Goal: Use online tool/utility: Utilize a website feature to perform a specific function

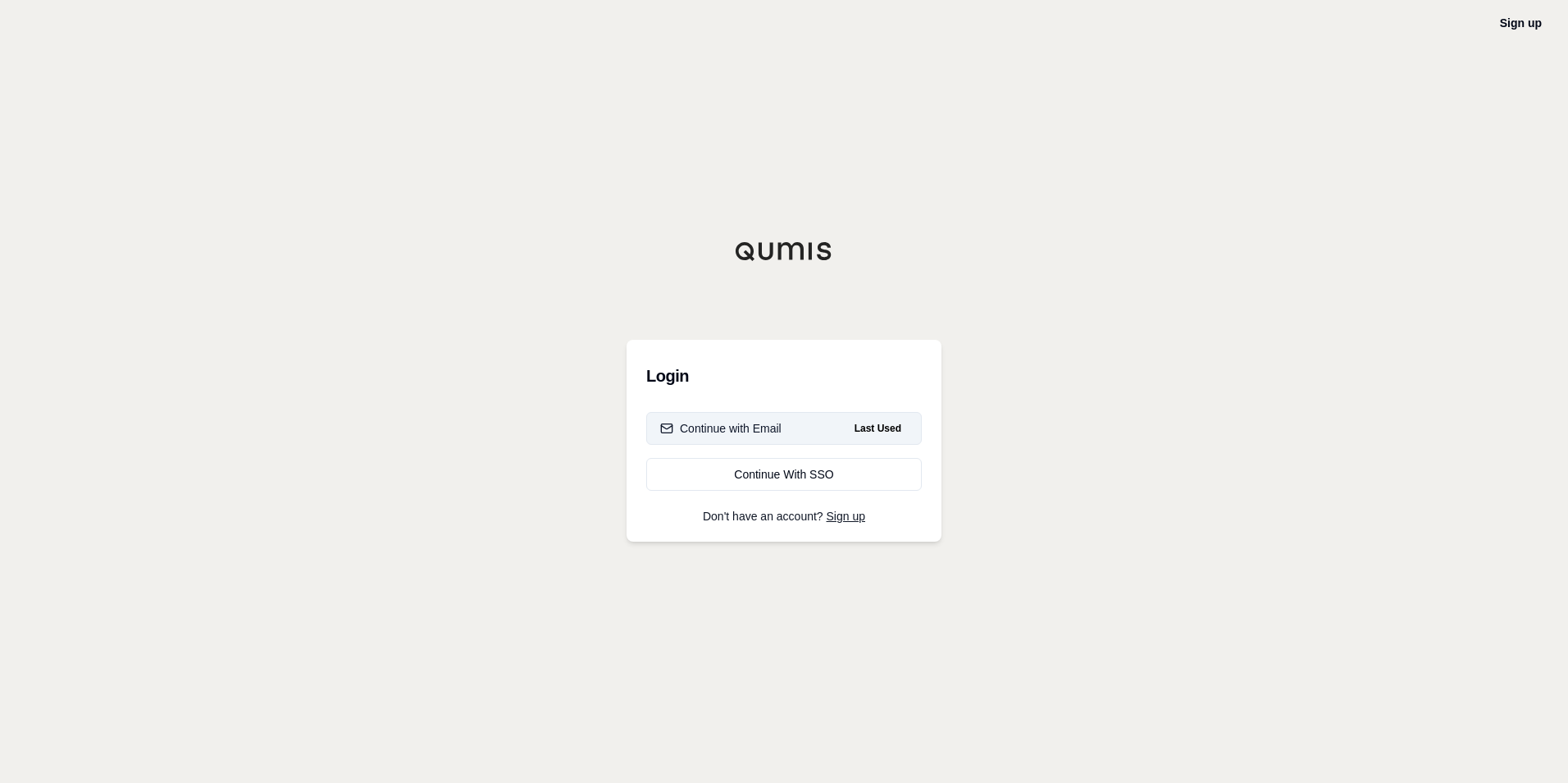
click at [780, 430] on div "Continue with Email" at bounding box center [721, 428] width 122 height 16
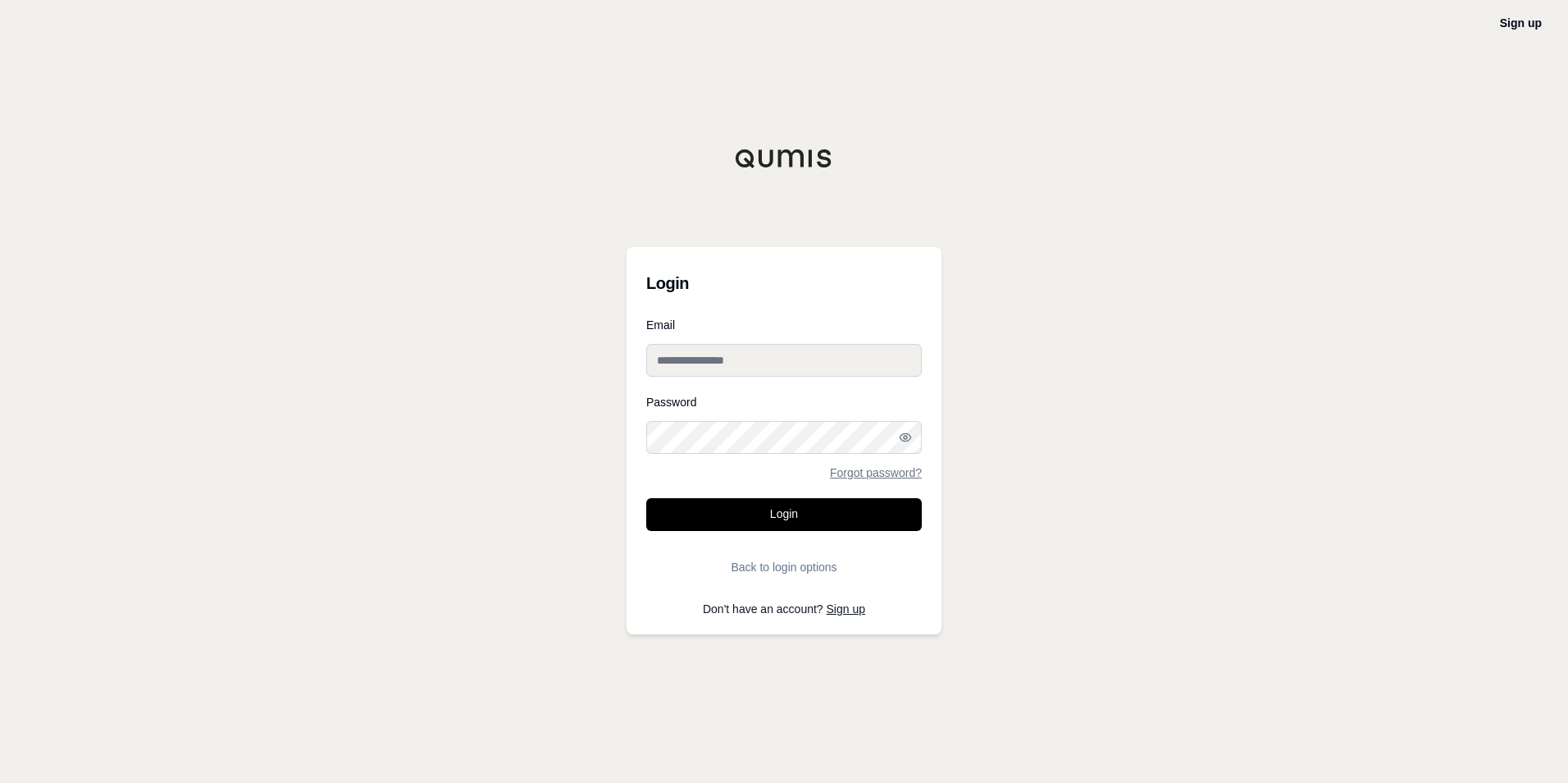
type input "**********"
click at [788, 514] on button "Login" at bounding box center [784, 515] width 275 height 33
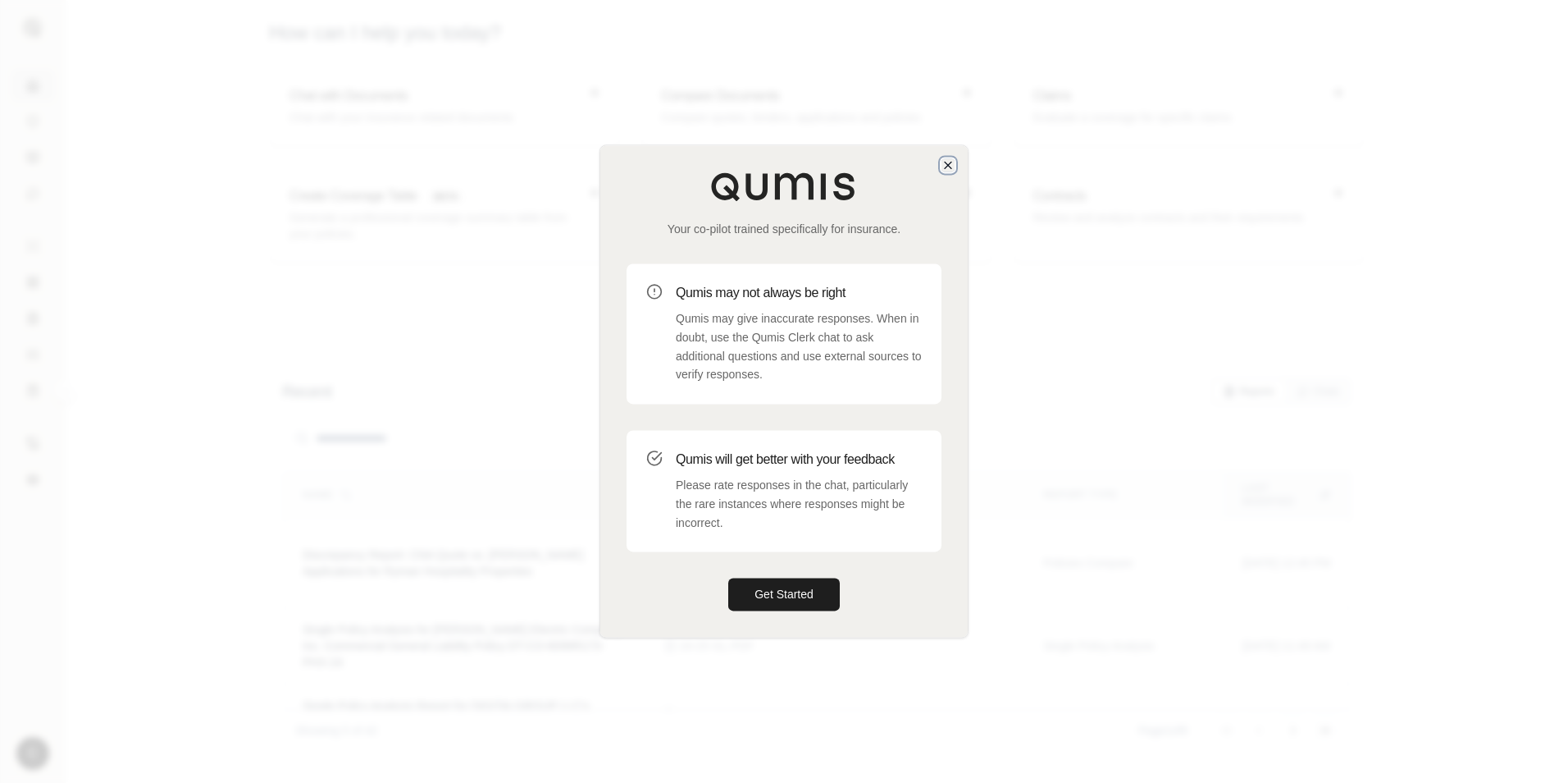
click at [952, 166] on icon "button" at bounding box center [947, 165] width 13 height 13
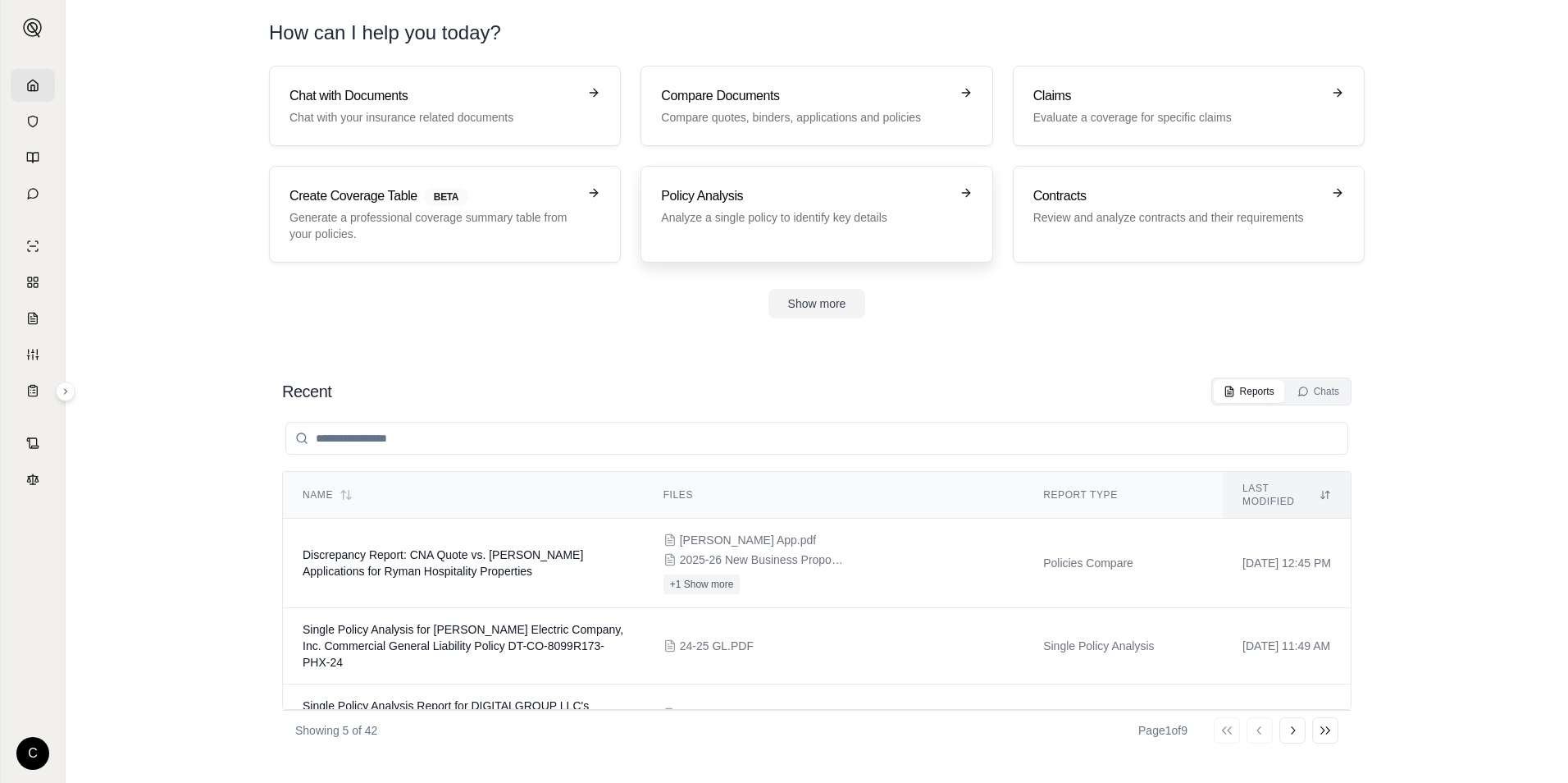
click at [761, 215] on p "Analyze a single policy to identify key details" at bounding box center [805, 217] width 288 height 16
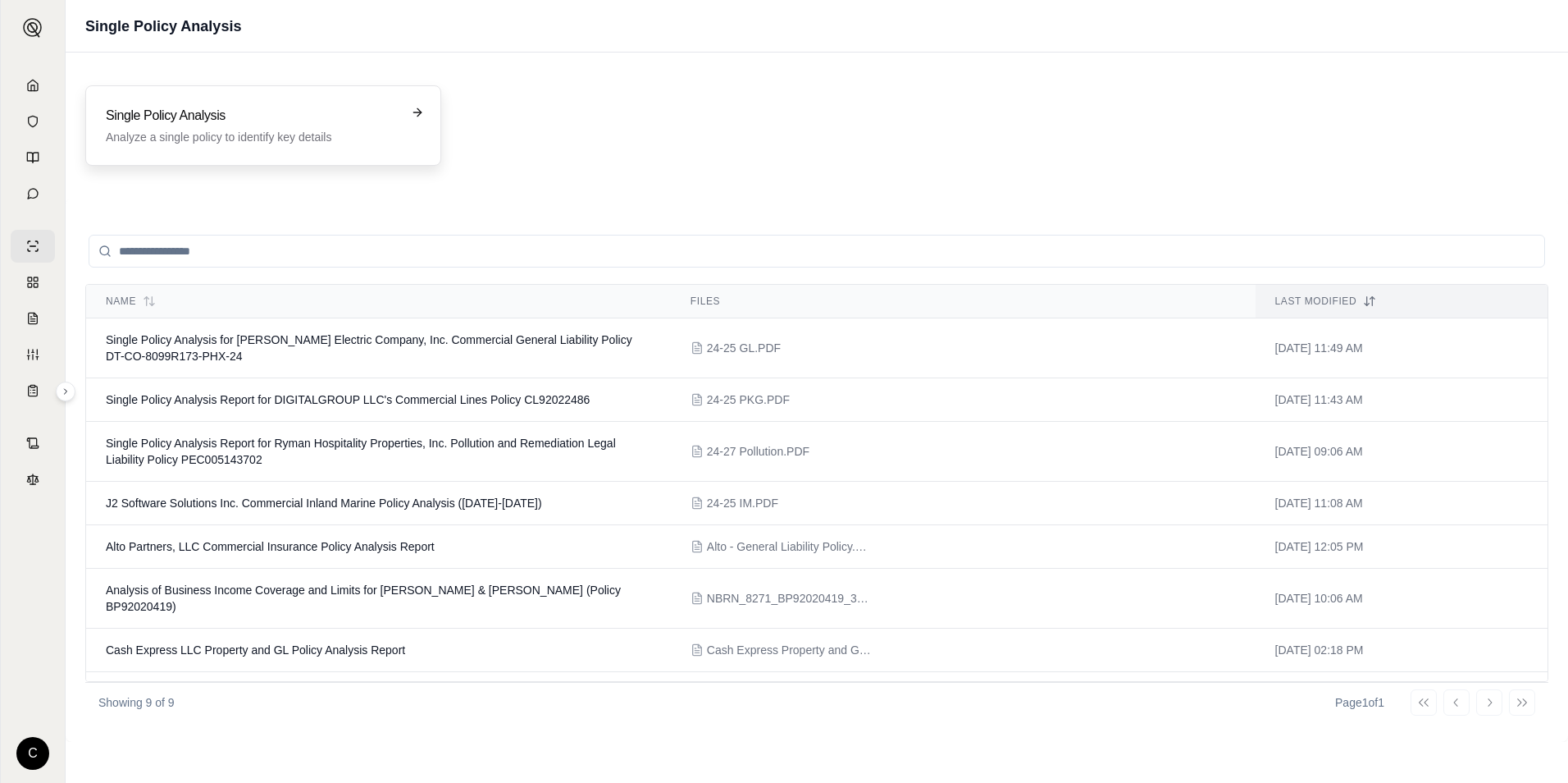
click at [241, 117] on h3 "Single Policy Analysis" at bounding box center [251, 115] width 292 height 20
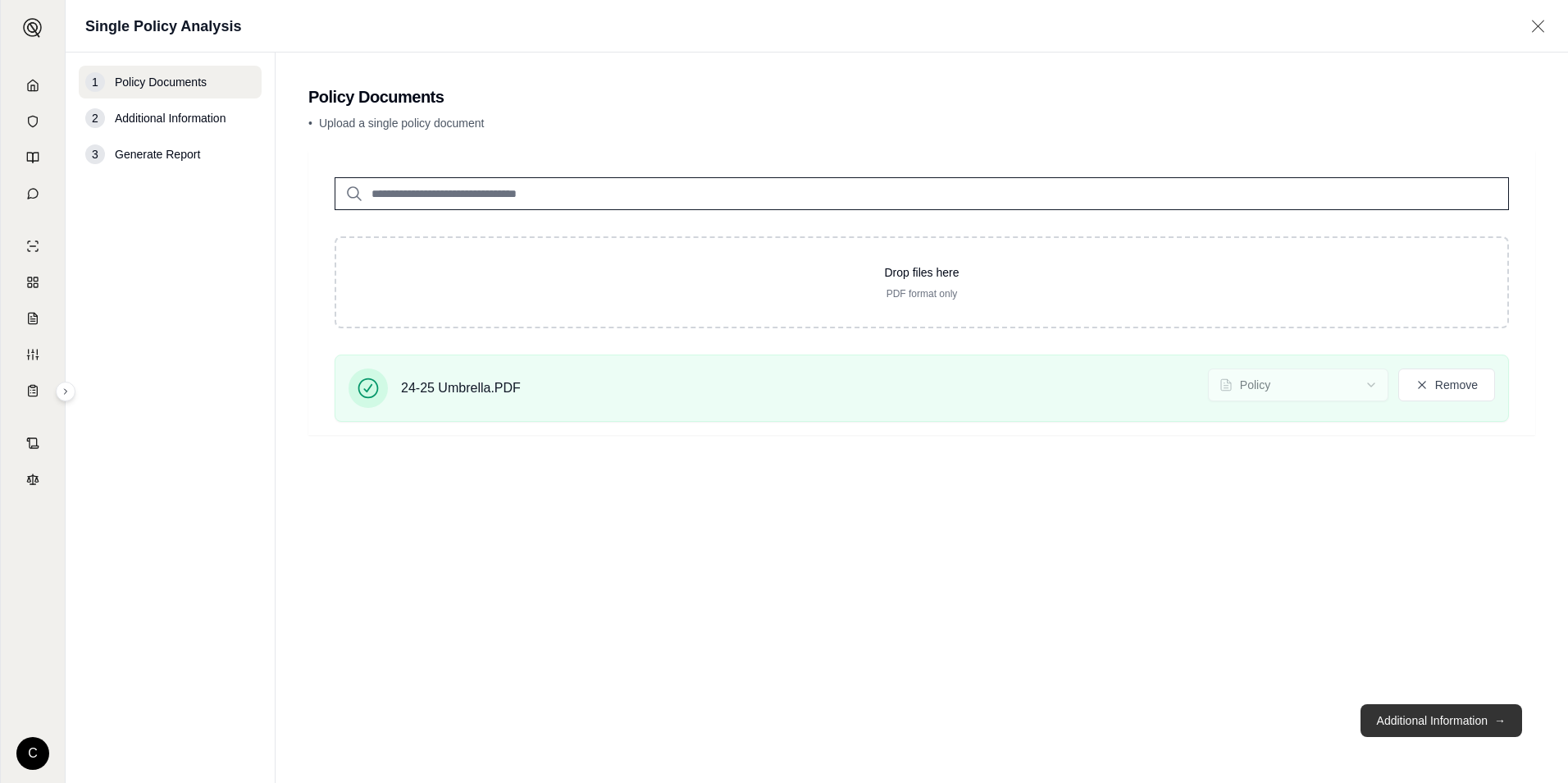
click at [1424, 733] on button "Additional Information →" at bounding box center [1441, 720] width 161 height 33
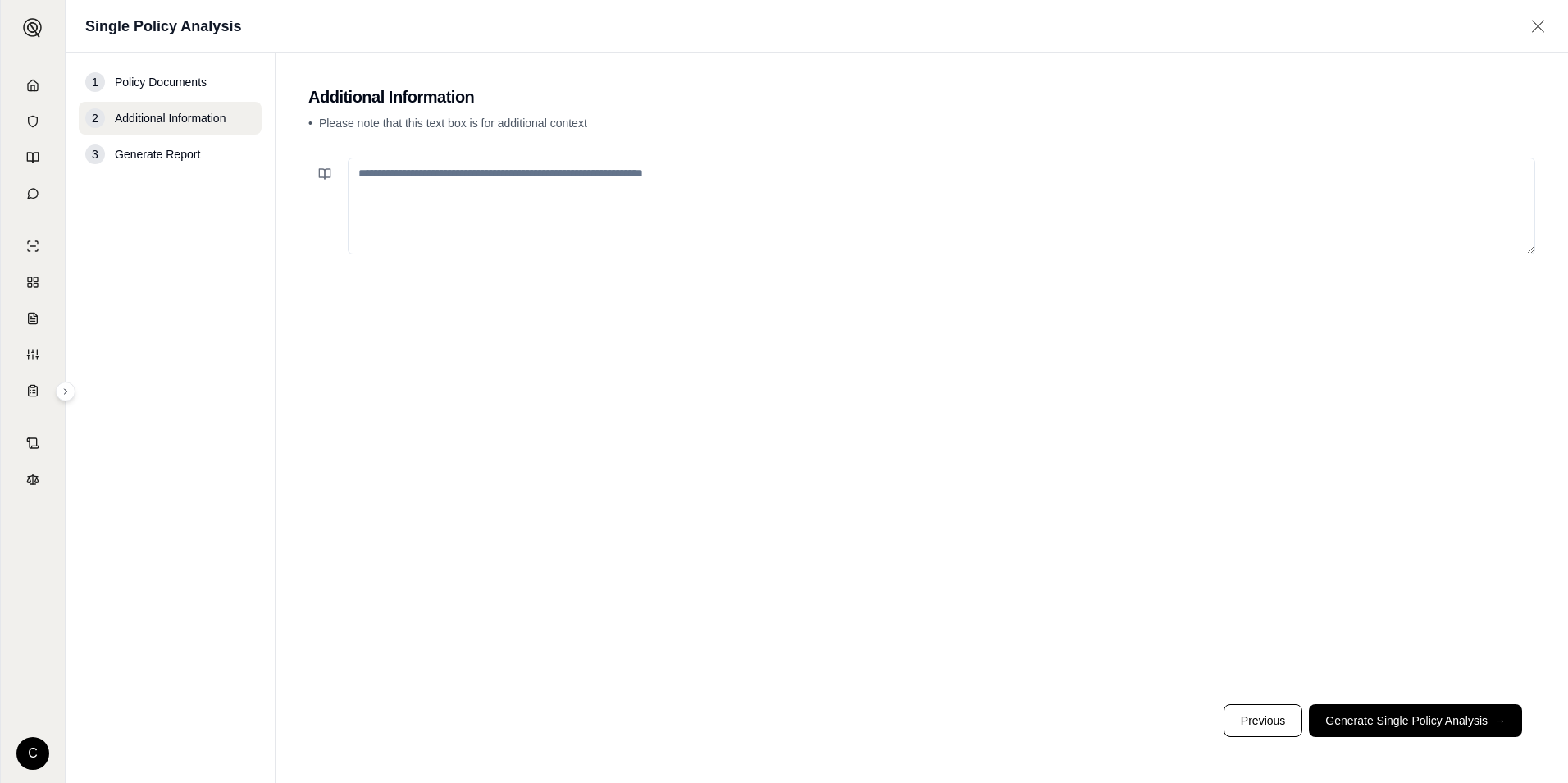
click at [628, 202] on textarea at bounding box center [941, 206] width 1187 height 97
type textarea "**********"
drag, startPoint x: 646, startPoint y: 191, endPoint x: -723, endPoint y: -16, distance: 1384.6
click at [0, 0] on html "**********" at bounding box center [784, 391] width 1568 height 783
click at [1414, 722] on button "Generate Single Policy Analysis →" at bounding box center [1415, 720] width 213 height 33
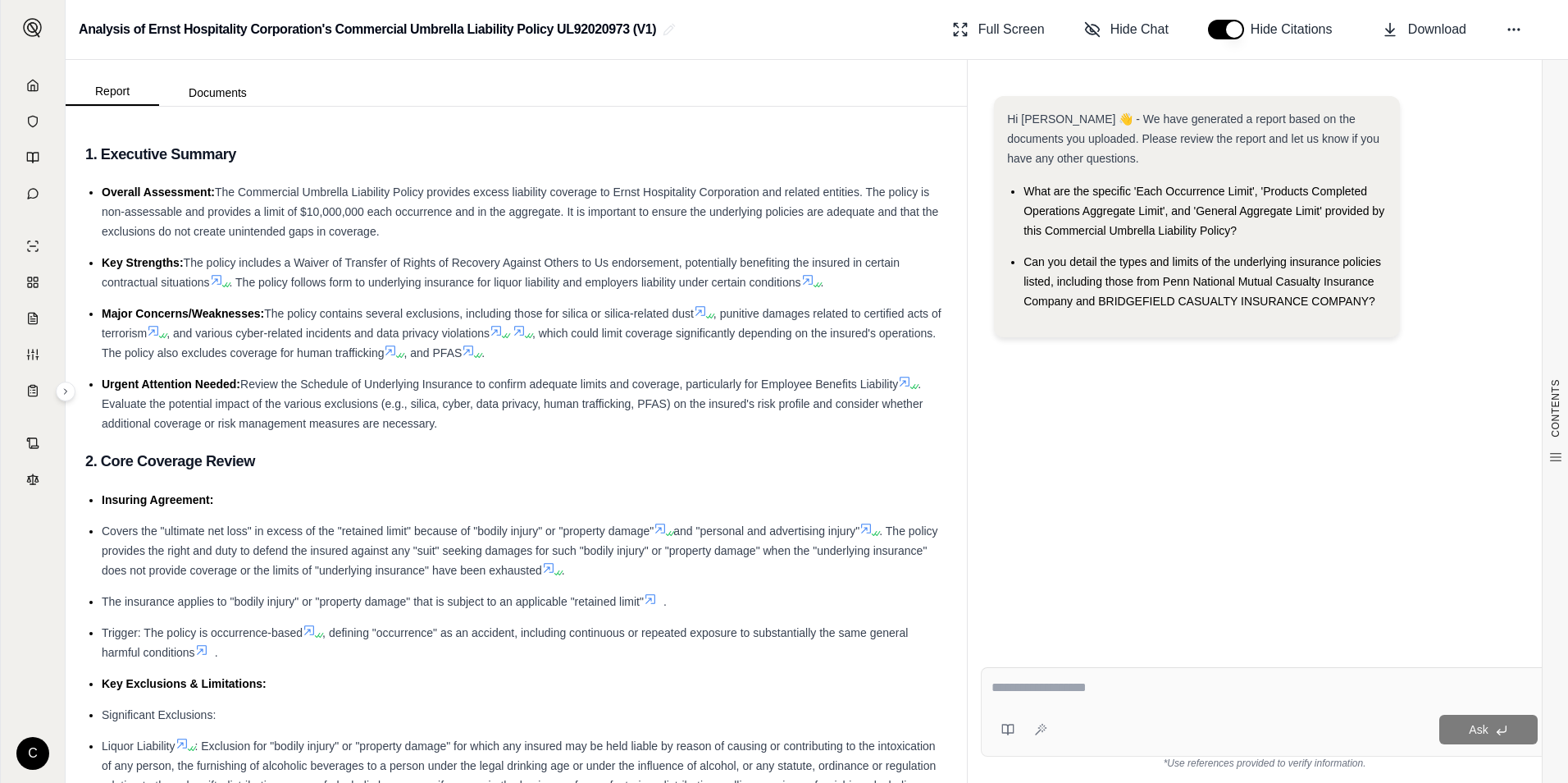
click at [1100, 710] on div "Ask" at bounding box center [1265, 712] width 568 height 89
type textarea "**********"
click at [1486, 735] on span "Ask" at bounding box center [1478, 729] width 19 height 13
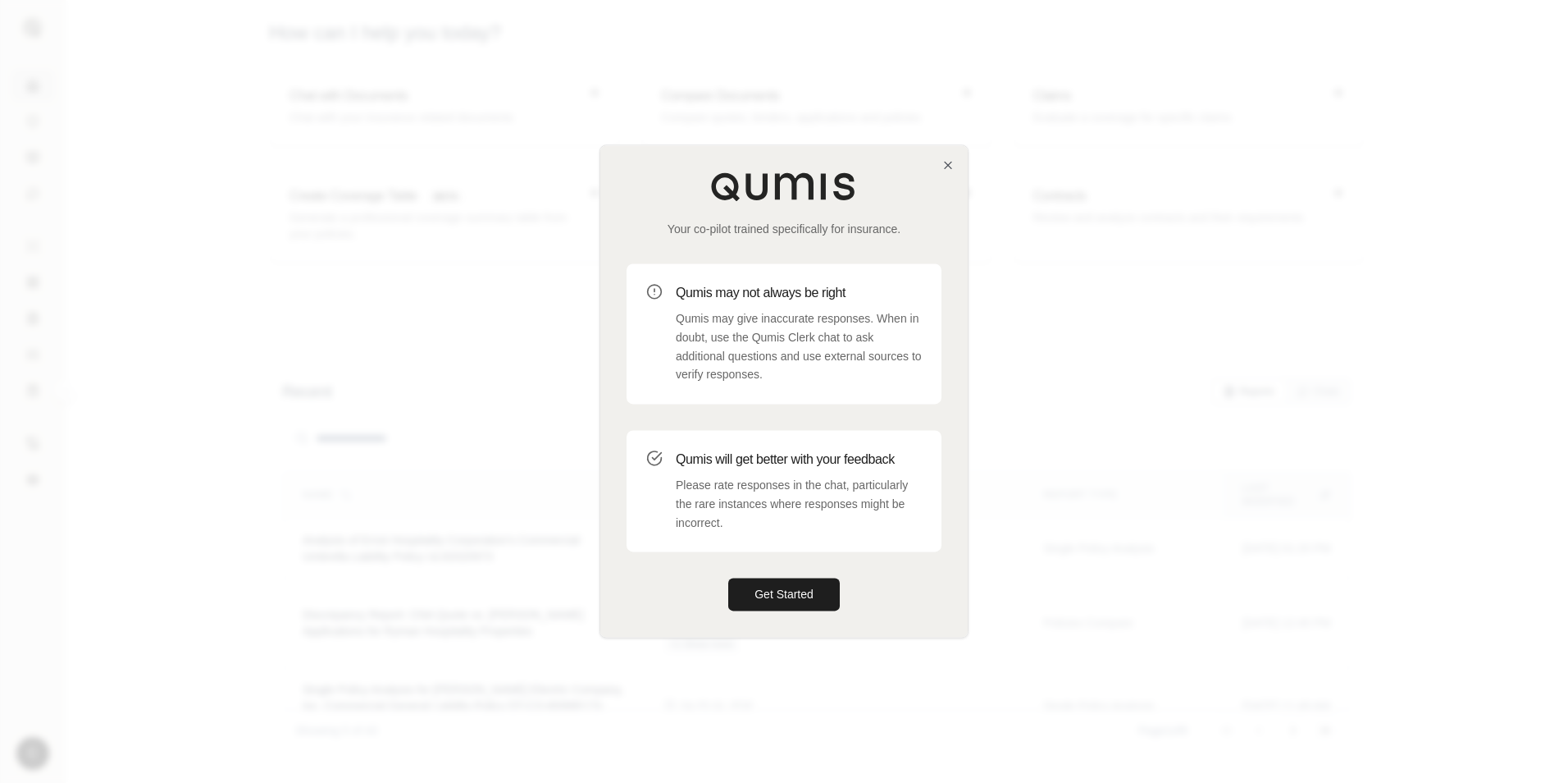
drag, startPoint x: 947, startPoint y: 150, endPoint x: 967, endPoint y: 166, distance: 25.6
click at [947, 150] on div "Your co-pilot trained specifically for insurance. Qumis may not always be right…" at bounding box center [784, 390] width 368 height 491
click at [952, 161] on icon "button" at bounding box center [948, 165] width 7 height 7
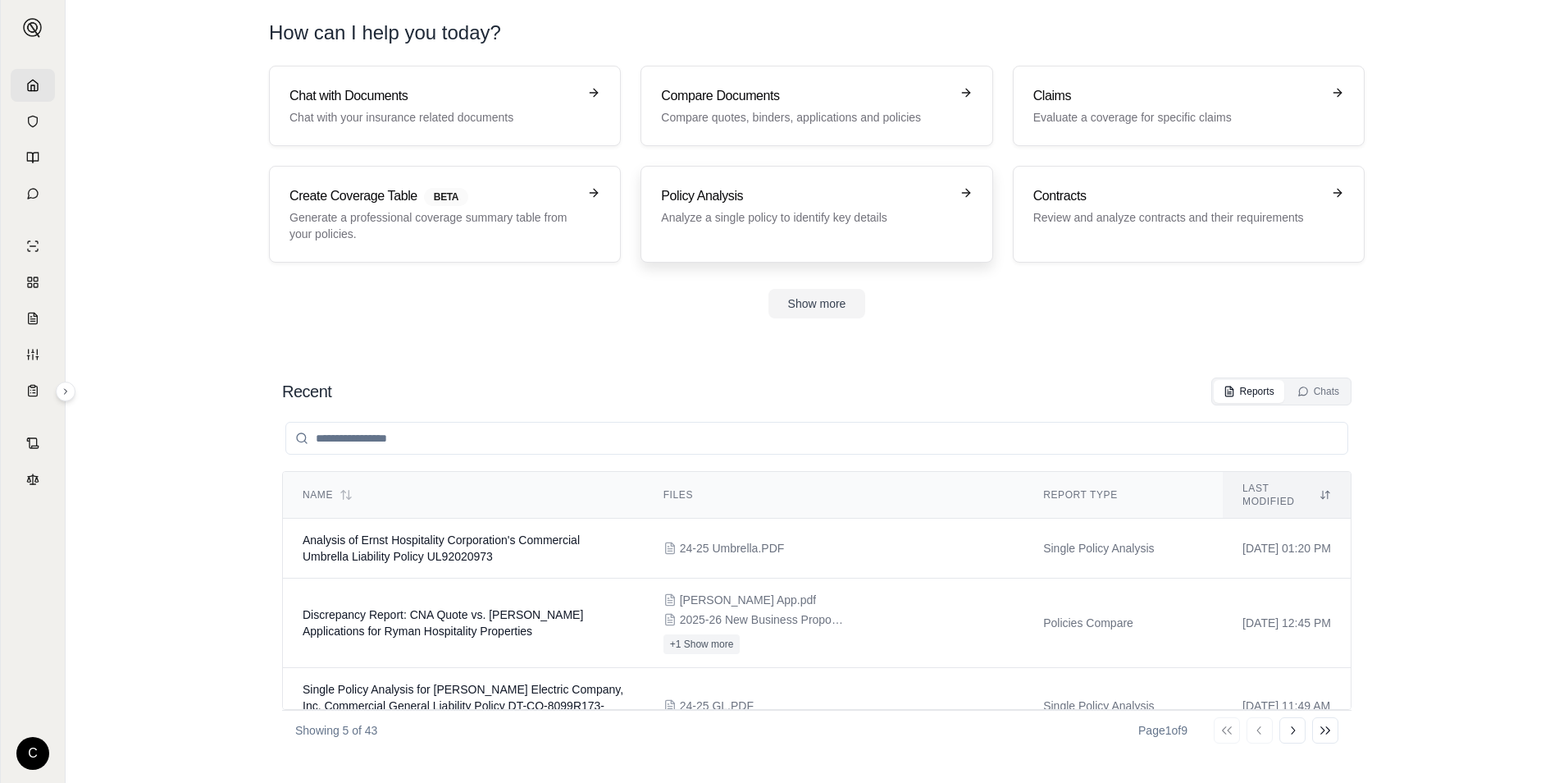
click at [810, 217] on p "Analyze a single policy to identify key details" at bounding box center [805, 217] width 288 height 16
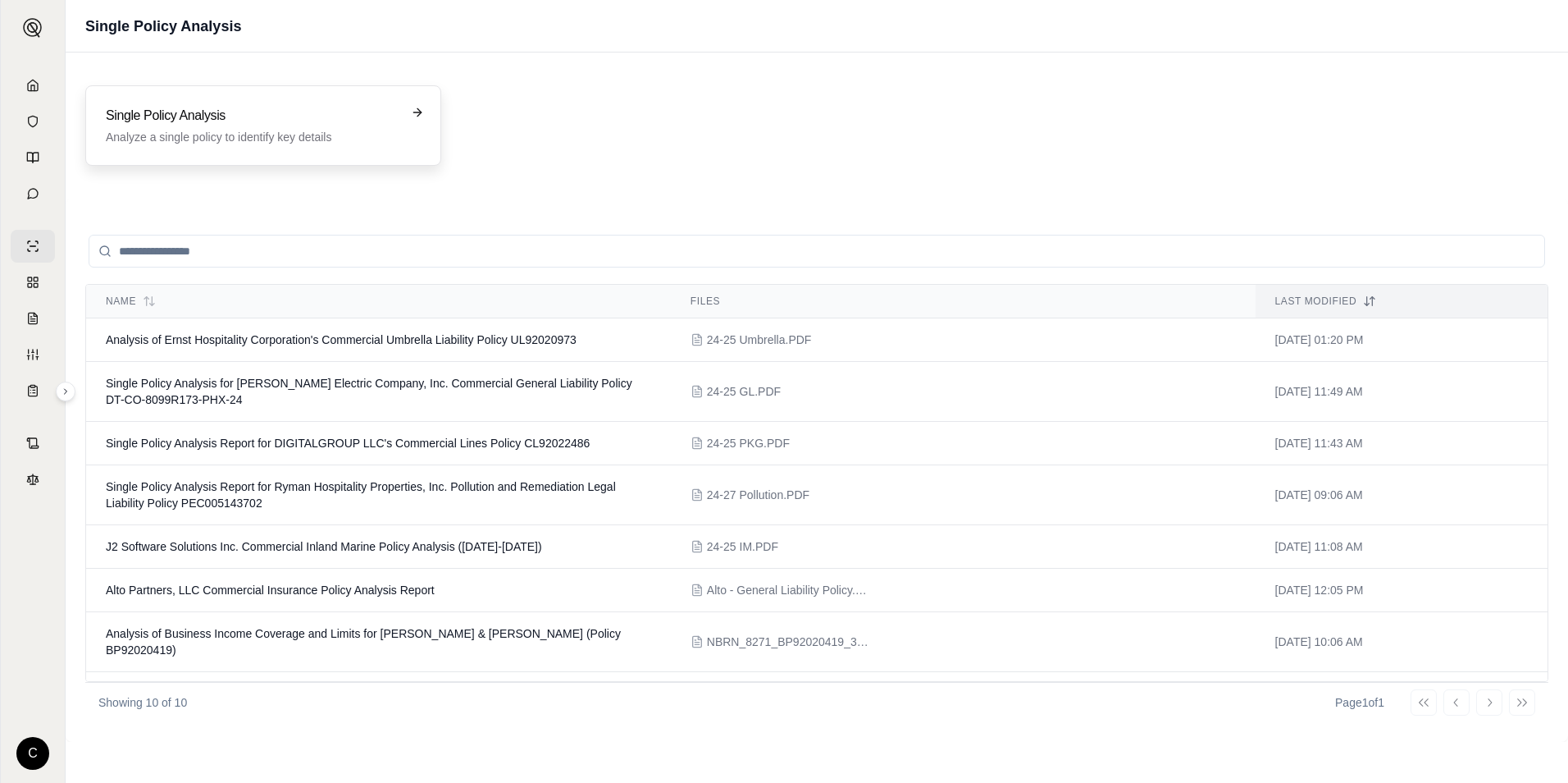
click at [271, 118] on h3 "Single Policy Analysis" at bounding box center [251, 115] width 292 height 20
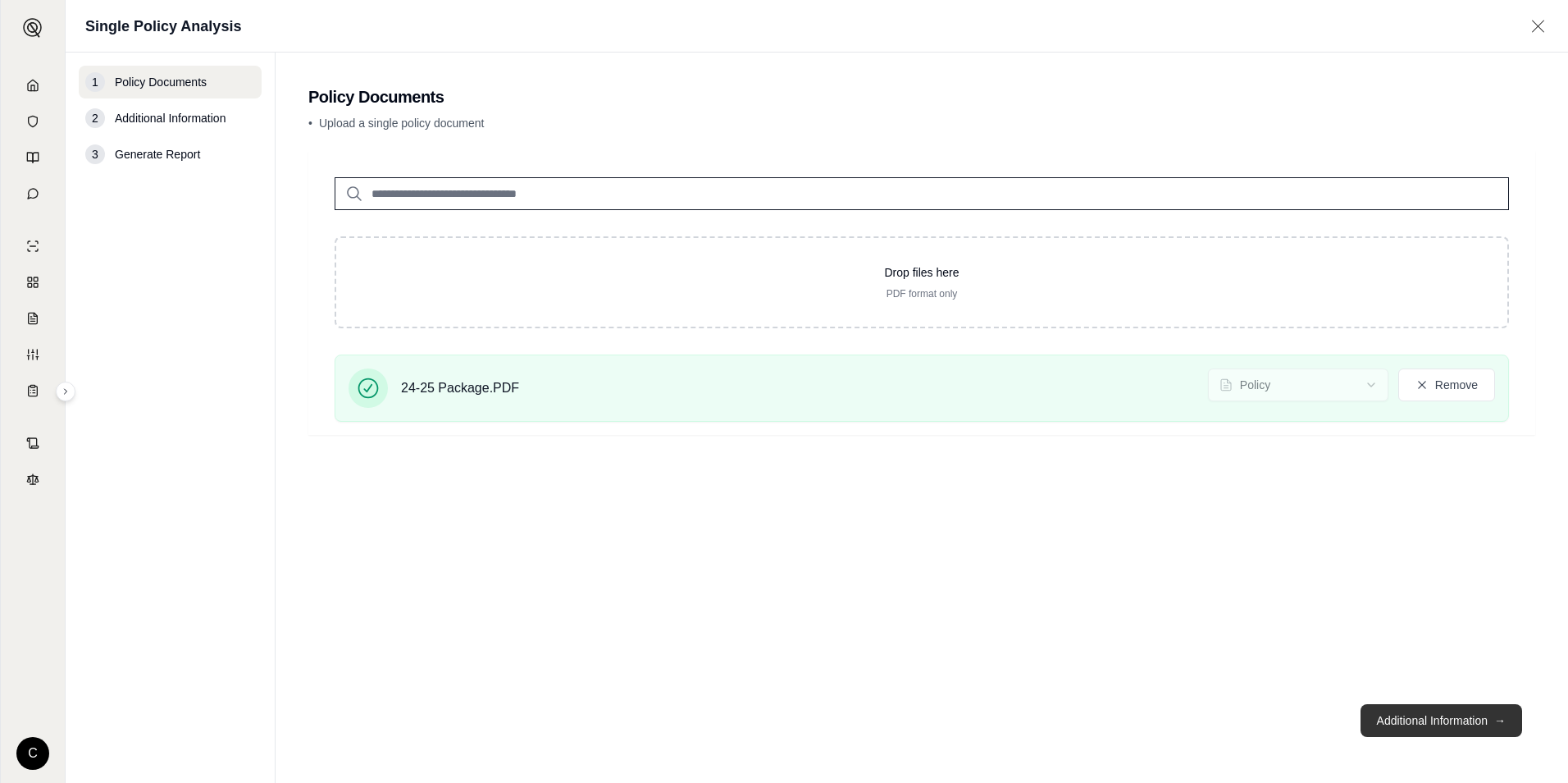
click at [1435, 720] on button "Additional Information →" at bounding box center [1441, 720] width 161 height 33
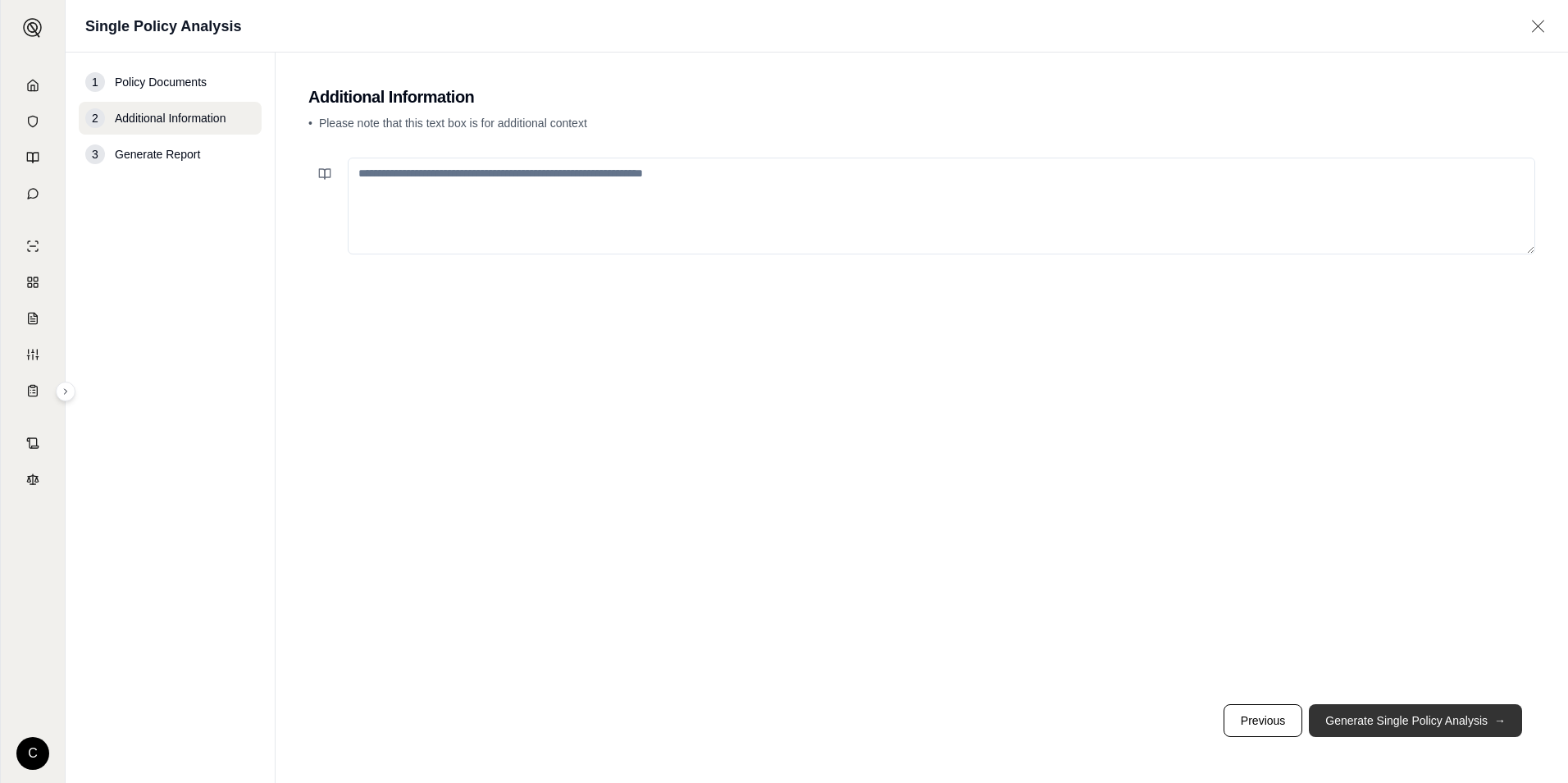
click at [1390, 728] on button "Generate Single Policy Analysis →" at bounding box center [1415, 720] width 213 height 33
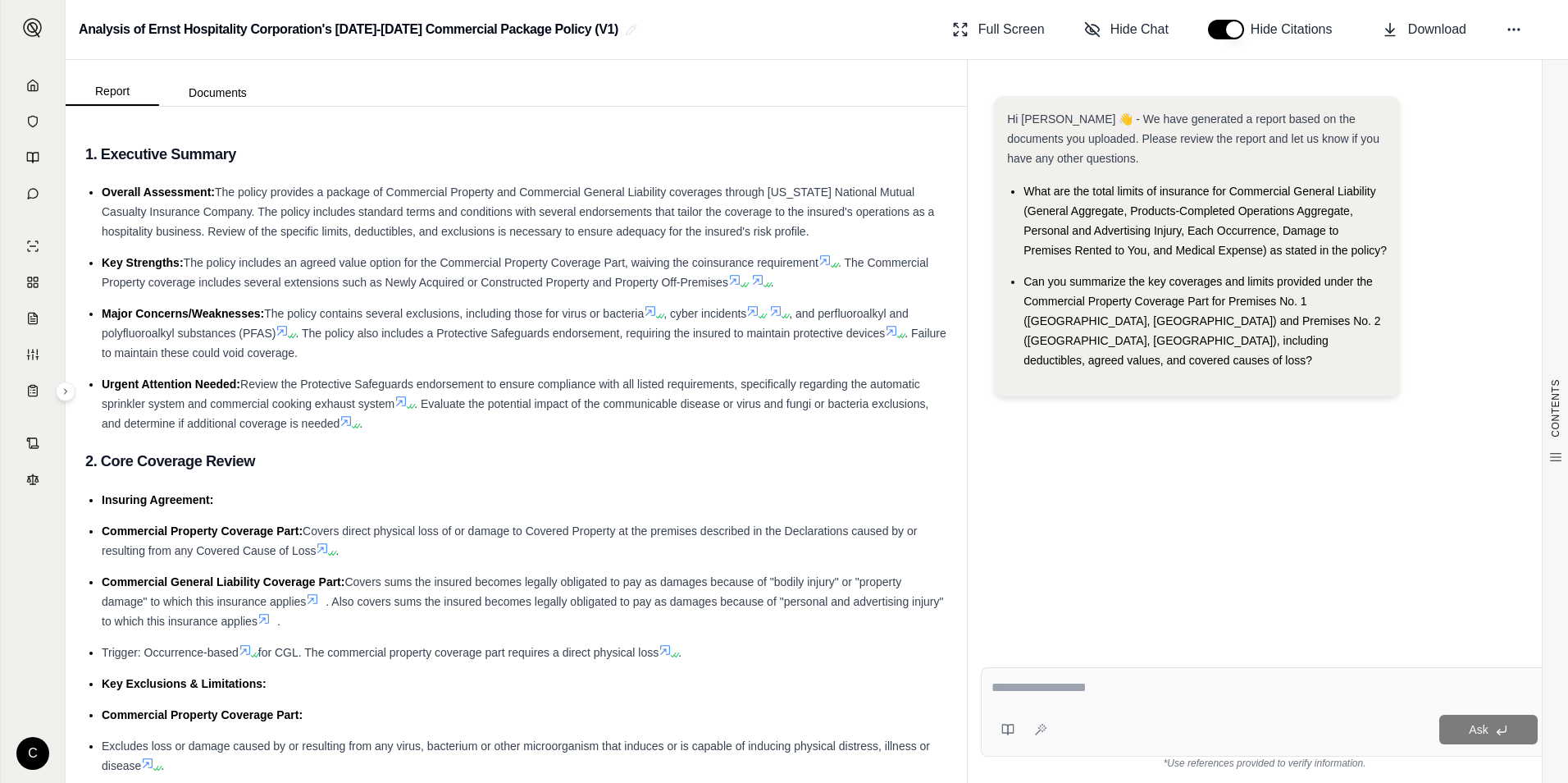
click at [1049, 704] on div "Ask" at bounding box center [1265, 712] width 568 height 89
type textarea "**********"
click at [1465, 736] on button "Ask" at bounding box center [1488, 729] width 99 height 29
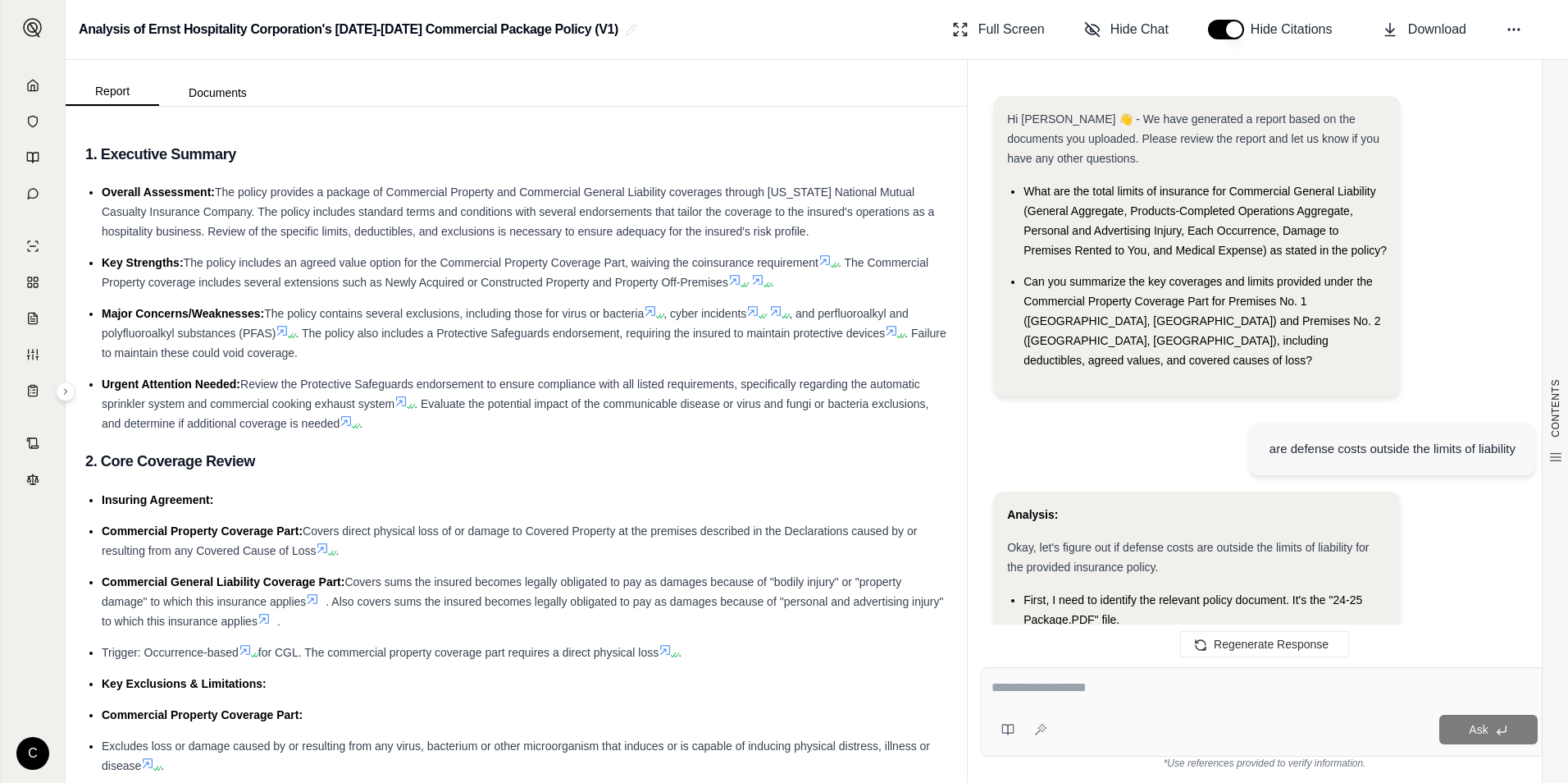
scroll to position [2140, 0]
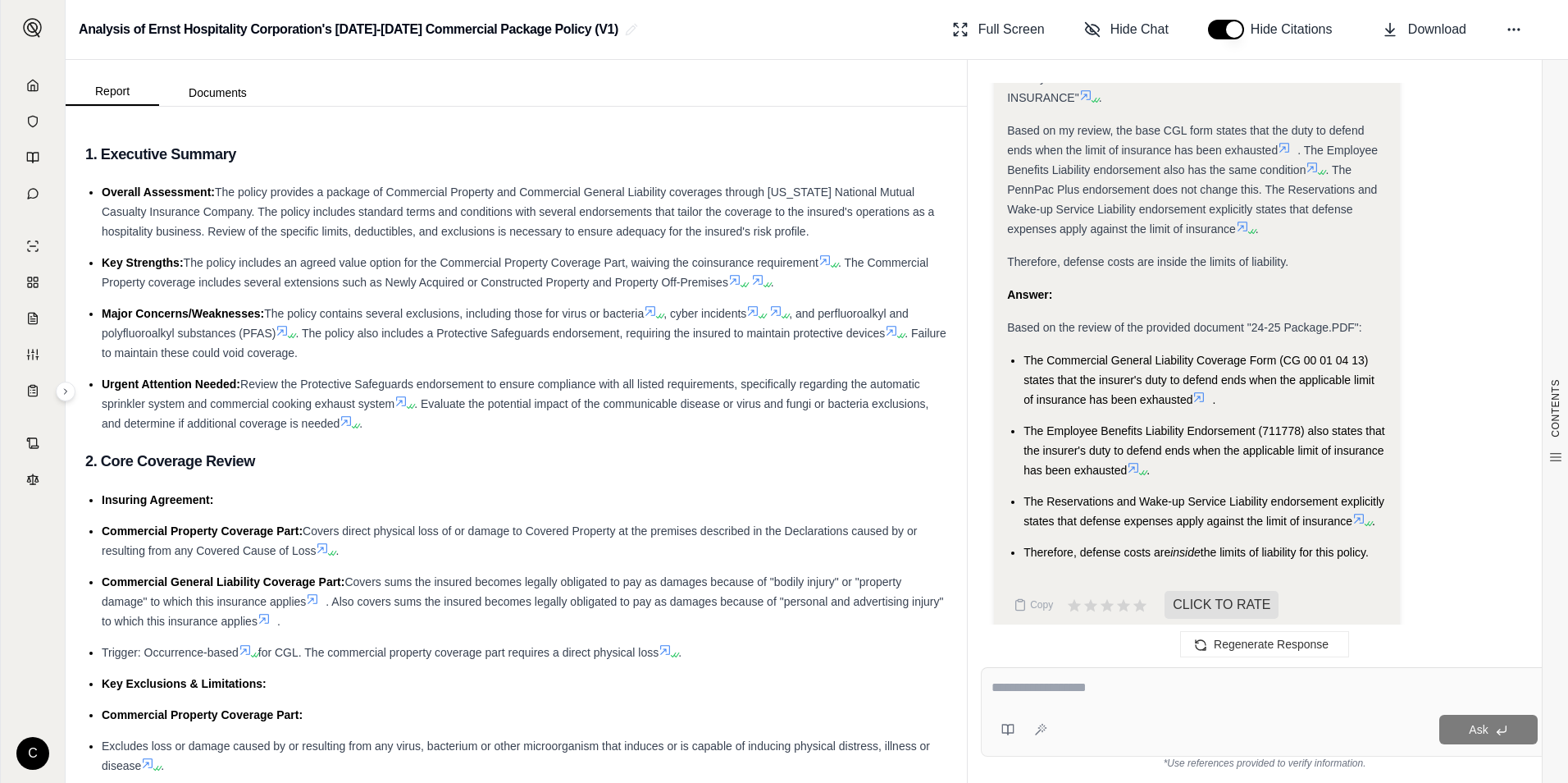
click at [1128, 702] on div at bounding box center [1265, 690] width 546 height 26
type textarea "**********"
drag, startPoint x: 1476, startPoint y: 732, endPoint x: 1547, endPoint y: 750, distance: 73.2
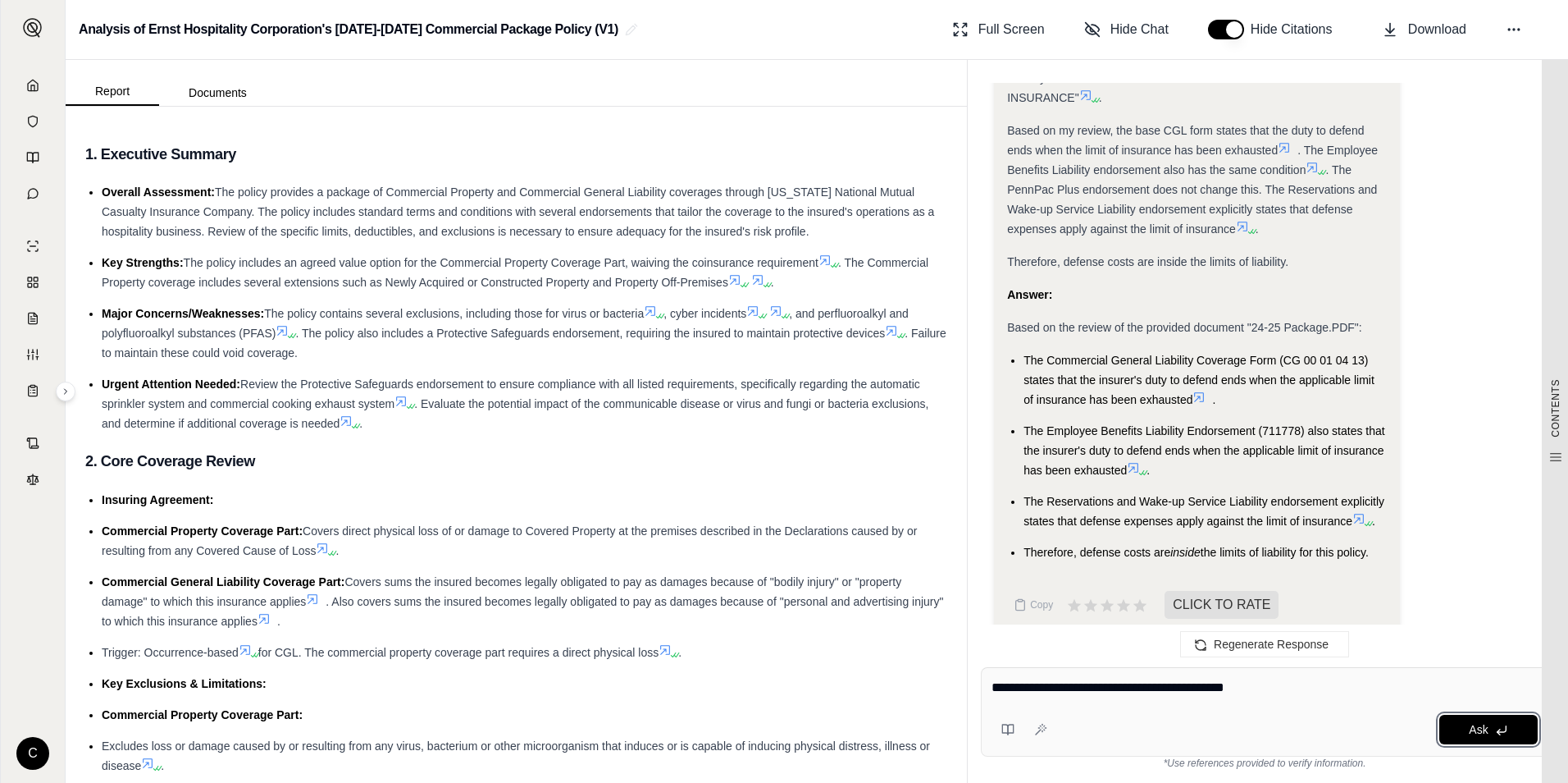
click at [1475, 732] on span "Ask" at bounding box center [1478, 729] width 19 height 13
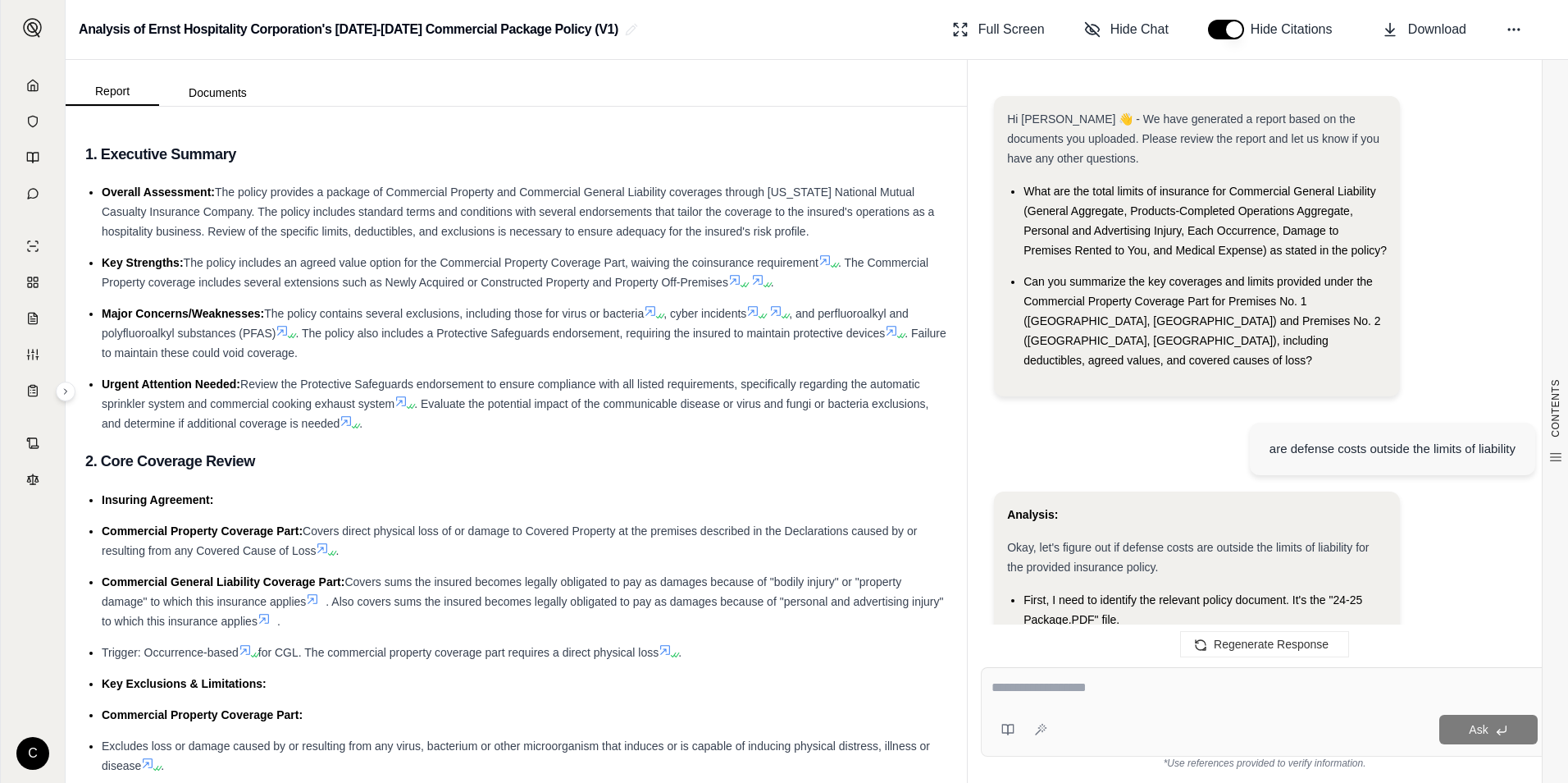
scroll to position [4519, 0]
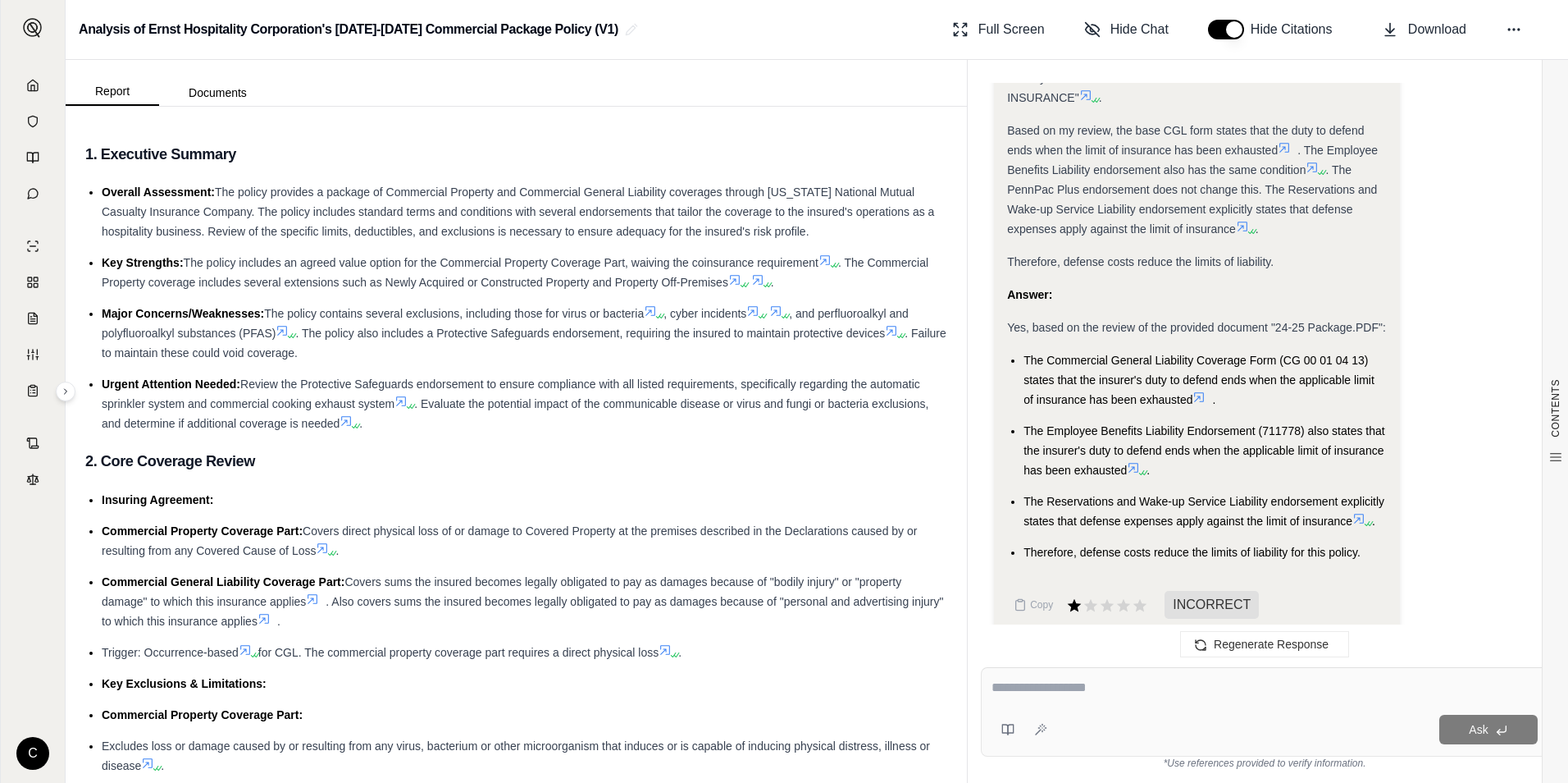
drag, startPoint x: 1069, startPoint y: 590, endPoint x: 1092, endPoint y: 634, distance: 49.6
click at [1069, 597] on icon at bounding box center [1074, 605] width 16 height 16
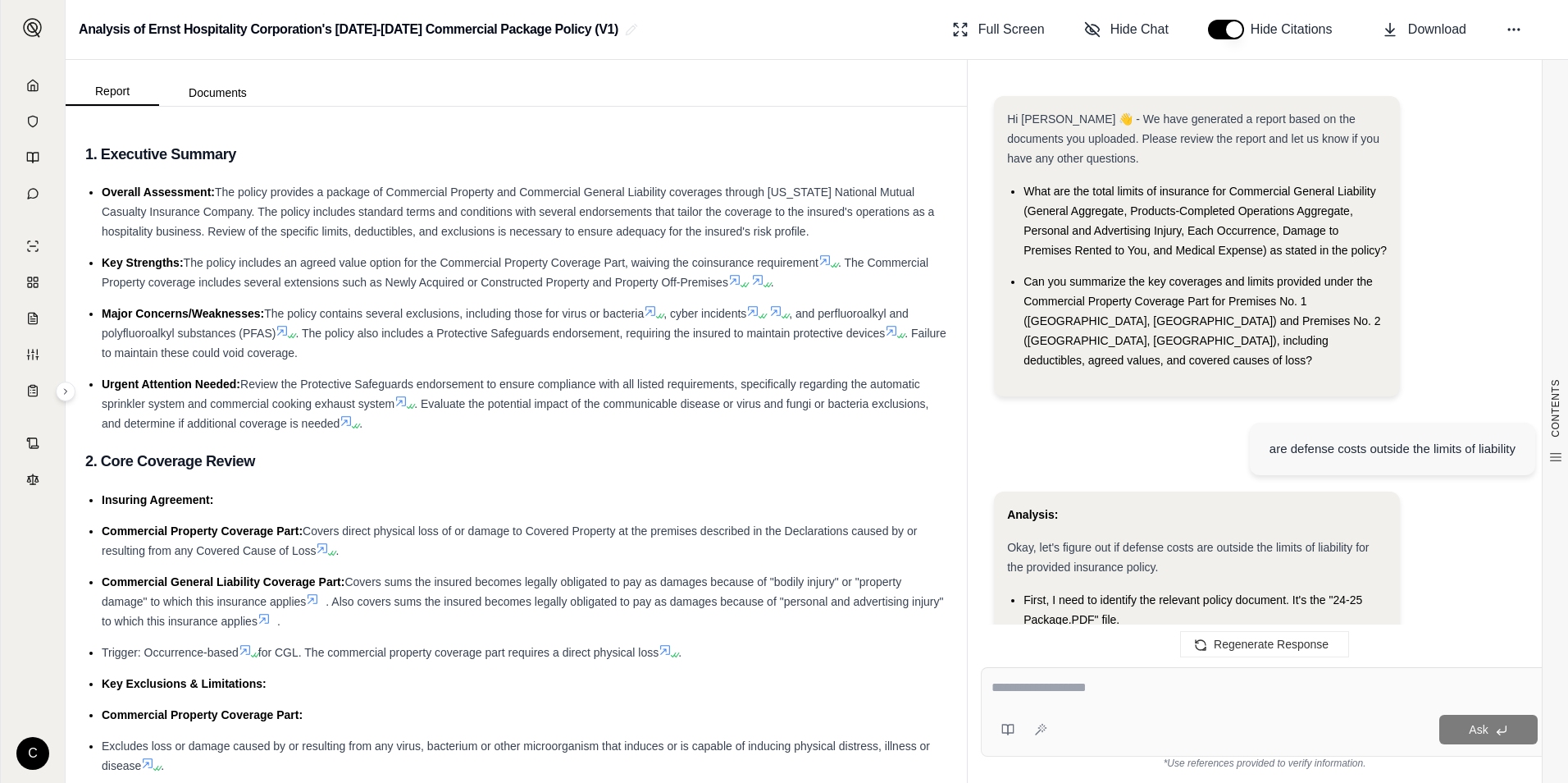
scroll to position [4654, 0]
